Goal: Task Accomplishment & Management: Use online tool/utility

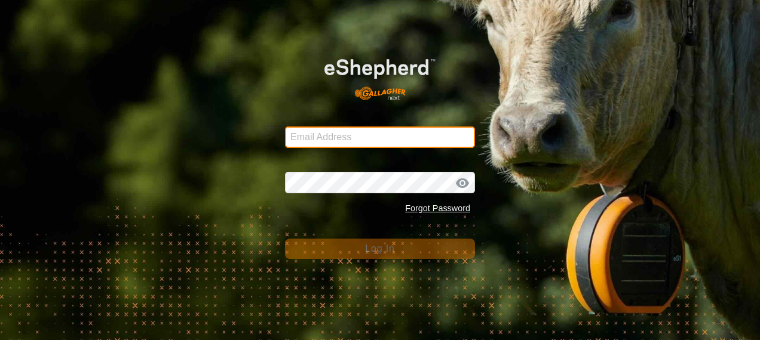
type input "[EMAIL_ADDRESS][DOMAIN_NAME]"
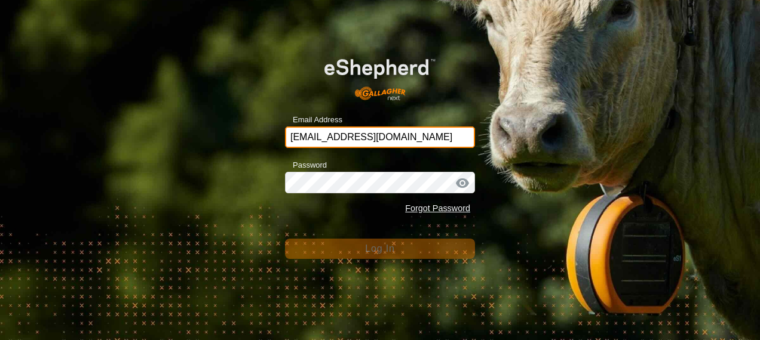
click at [398, 135] on input "[EMAIL_ADDRESS][DOMAIN_NAME]" at bounding box center [380, 138] width 190 height 22
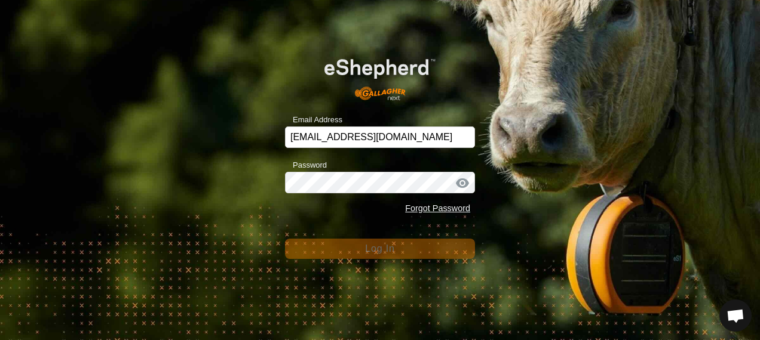
click at [420, 280] on div "Email Address [EMAIL_ADDRESS][DOMAIN_NAME] Password Forgot Password Log In" at bounding box center [380, 170] width 760 height 340
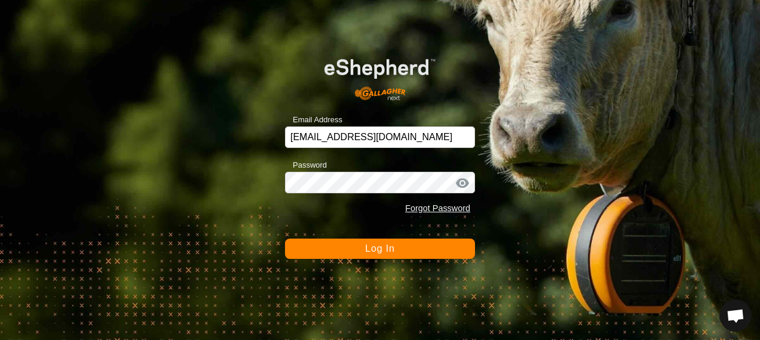
click at [386, 265] on div "Email Address [EMAIL_ADDRESS][DOMAIN_NAME] Password Forgot Password Log In" at bounding box center [380, 170] width 760 height 340
click at [388, 254] on span "Log In" at bounding box center [379, 249] width 29 height 10
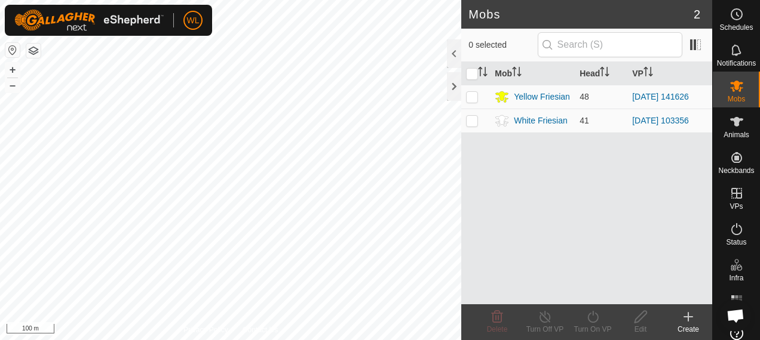
click at [314, 340] on html "WL Schedules Notifications Mobs Animals Neckbands VPs Status Infra Heatmap Help…" at bounding box center [380, 170] width 760 height 340
